Goal: Information Seeking & Learning: Learn about a topic

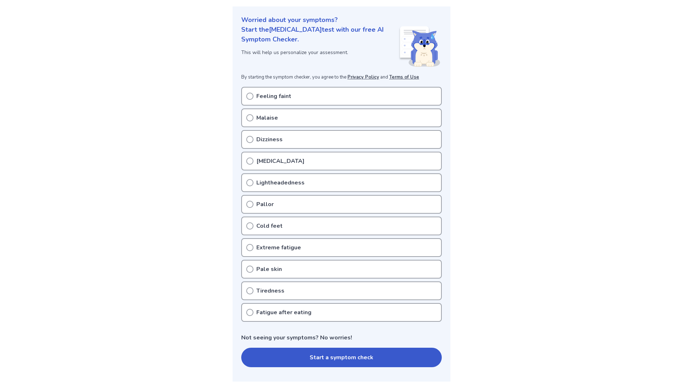
scroll to position [108, 0]
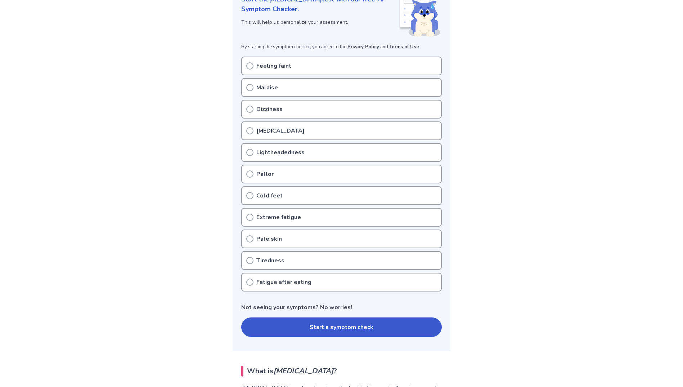
click at [252, 216] on icon at bounding box center [249, 216] width 7 height 7
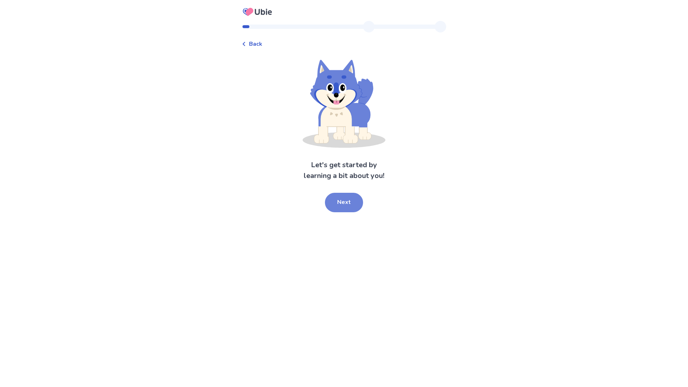
click at [342, 204] on button "Next" at bounding box center [344, 202] width 38 height 19
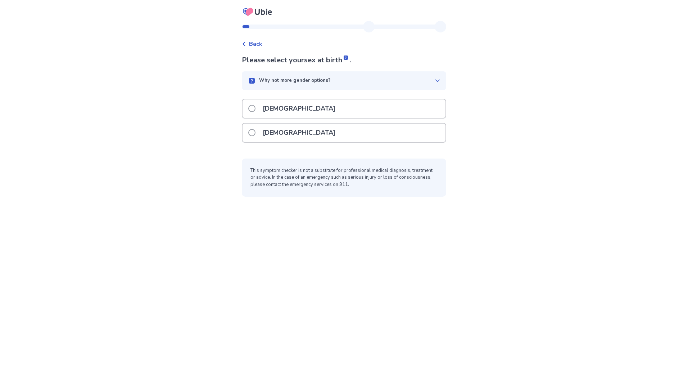
click at [305, 135] on div "[DEMOGRAPHIC_DATA]" at bounding box center [344, 132] width 203 height 18
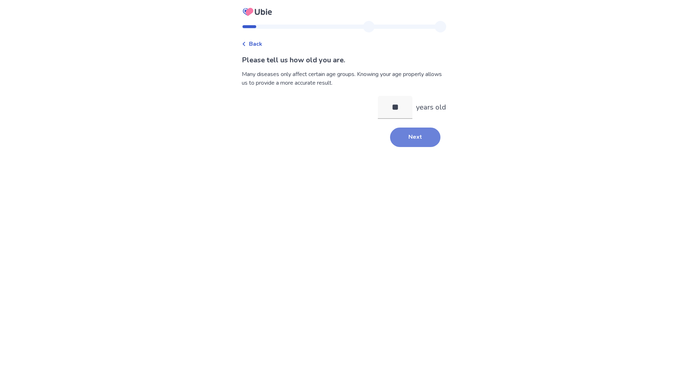
type input "**"
click at [403, 144] on button "Next" at bounding box center [415, 136] width 50 height 19
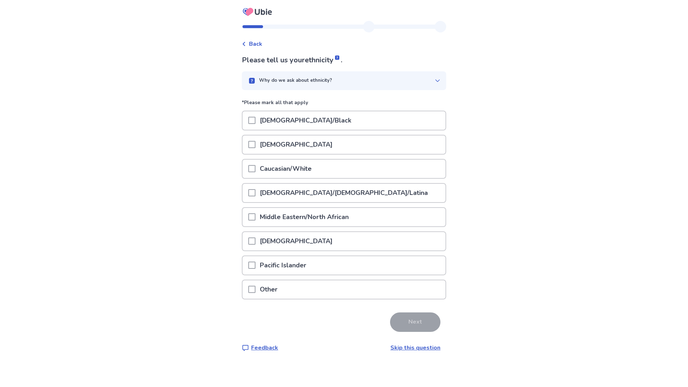
click at [435, 79] on icon at bounding box center [438, 81] width 6 height 6
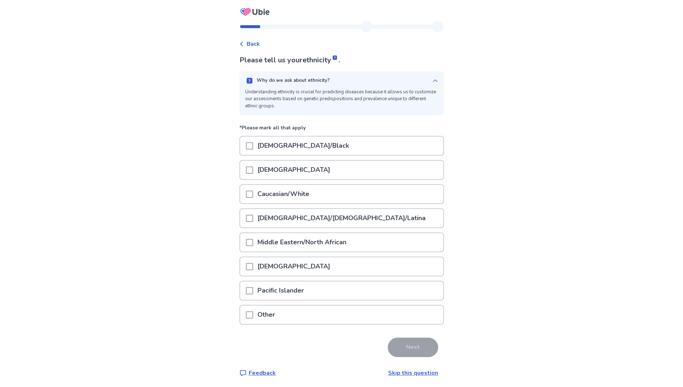
click at [253, 146] on span at bounding box center [249, 145] width 7 height 7
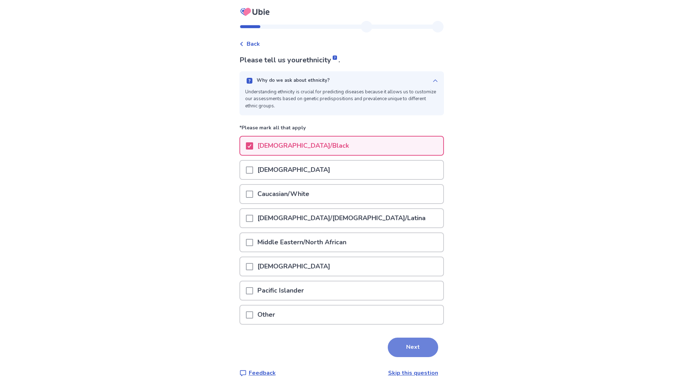
click at [409, 344] on button "Next" at bounding box center [413, 346] width 50 height 19
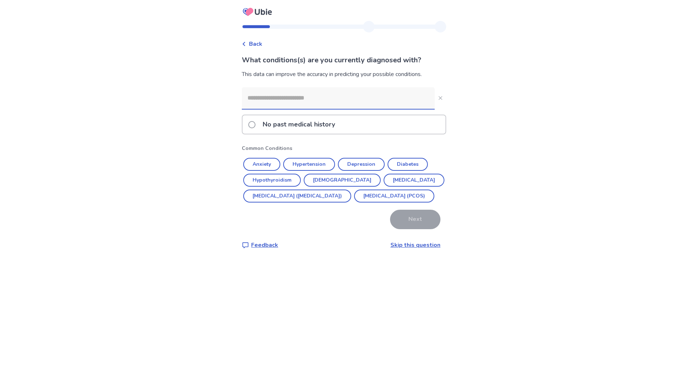
click at [268, 94] on input at bounding box center [338, 98] width 193 height 22
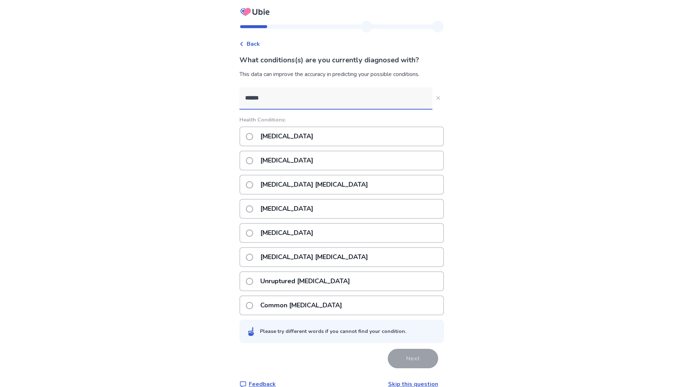
type input "******"
click at [258, 185] on label "[MEDICAL_DATA] [MEDICAL_DATA]" at bounding box center [309, 184] width 126 height 18
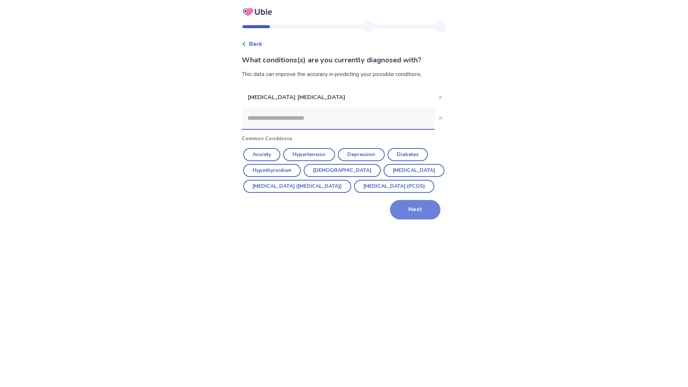
click at [401, 219] on button "Next" at bounding box center [415, 209] width 50 height 19
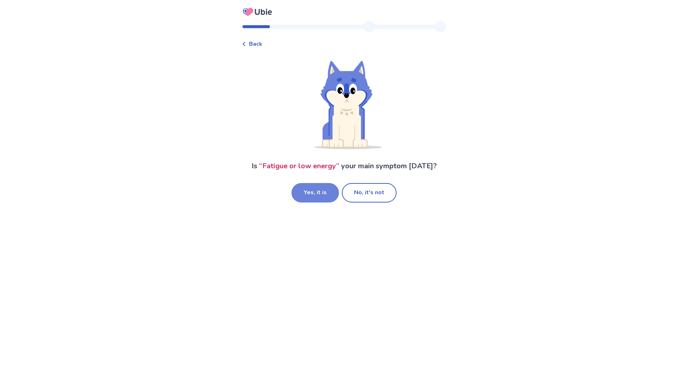
click at [324, 193] on button "Yes, it is" at bounding box center [316, 192] width 48 height 19
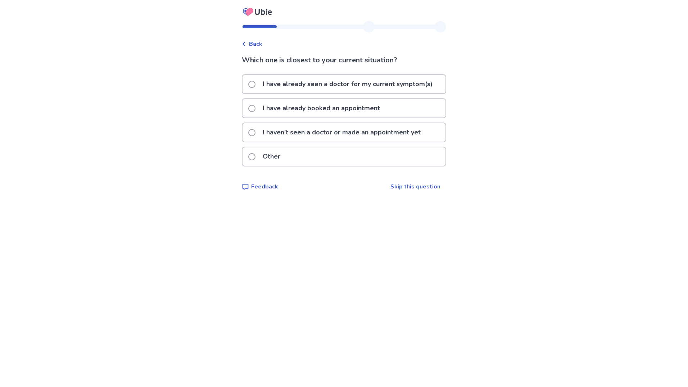
click at [255, 130] on span at bounding box center [251, 132] width 7 height 7
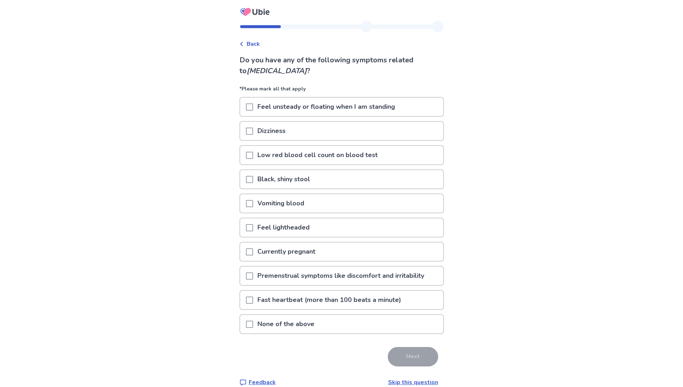
click at [253, 129] on span at bounding box center [249, 130] width 7 height 7
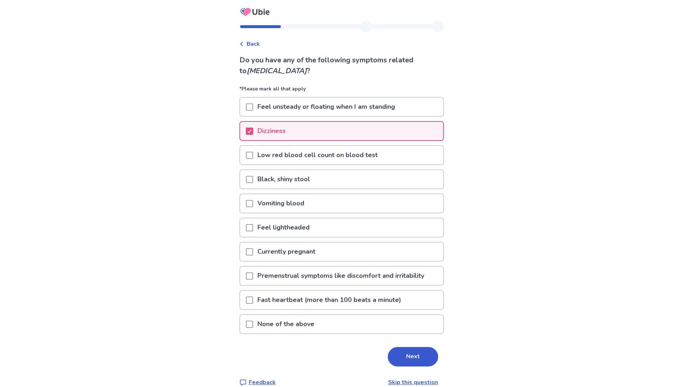
click at [253, 275] on span at bounding box center [249, 275] width 7 height 7
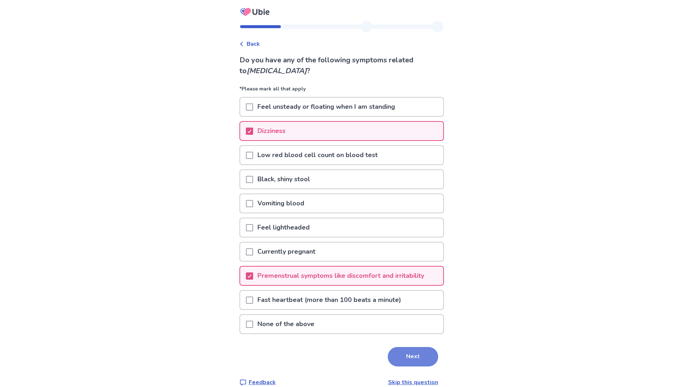
click at [422, 359] on button "Next" at bounding box center [413, 356] width 50 height 19
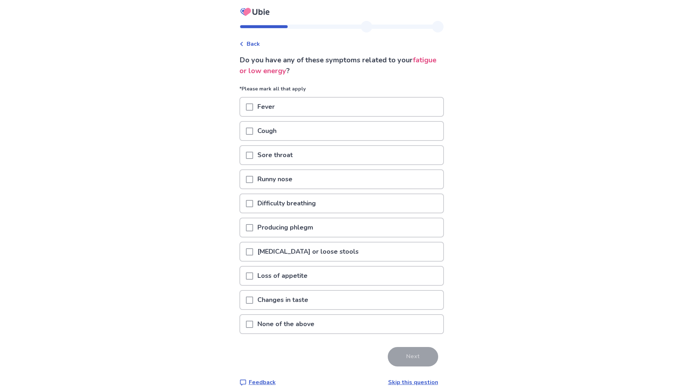
click at [253, 323] on span at bounding box center [249, 323] width 7 height 7
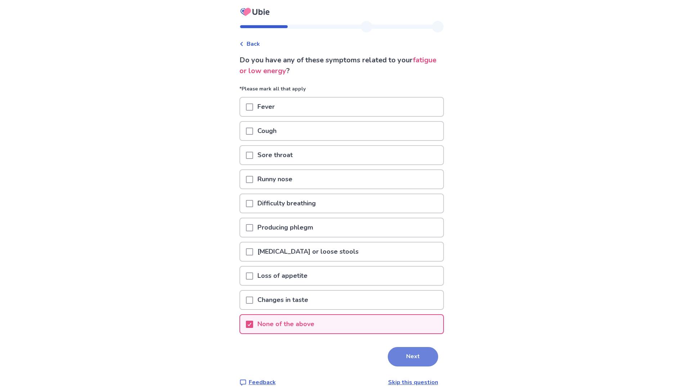
click at [409, 357] on button "Next" at bounding box center [413, 356] width 50 height 19
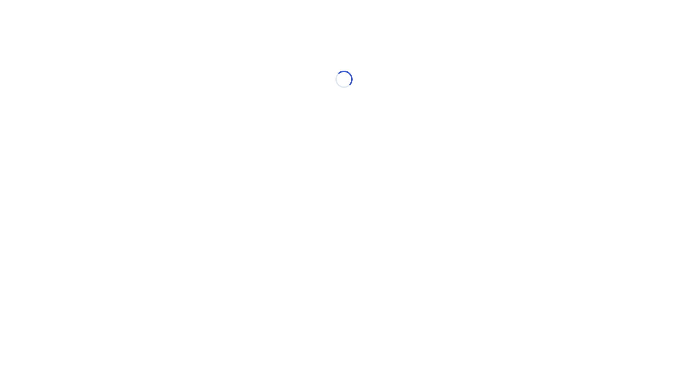
select select "*"
